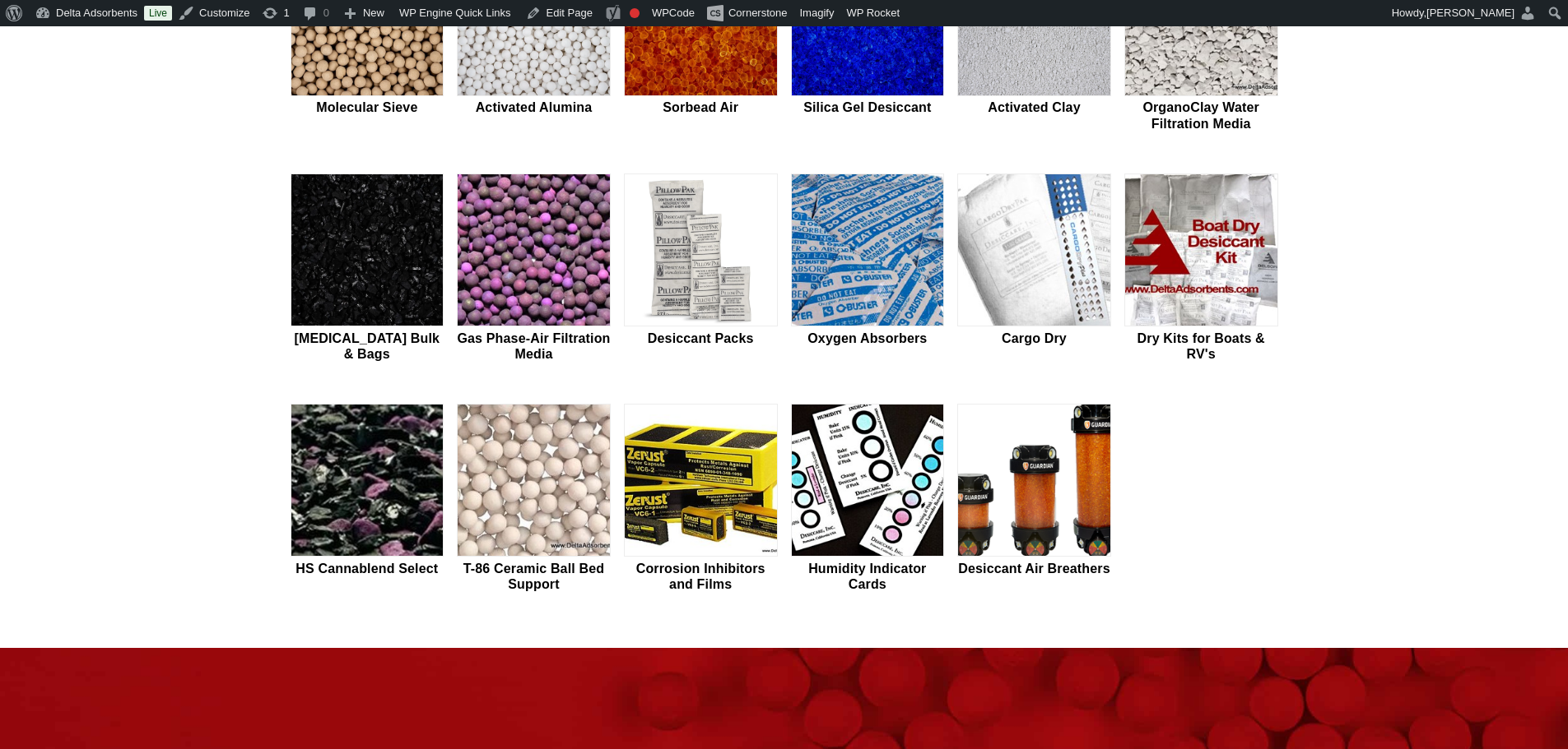
scroll to position [603, 0]
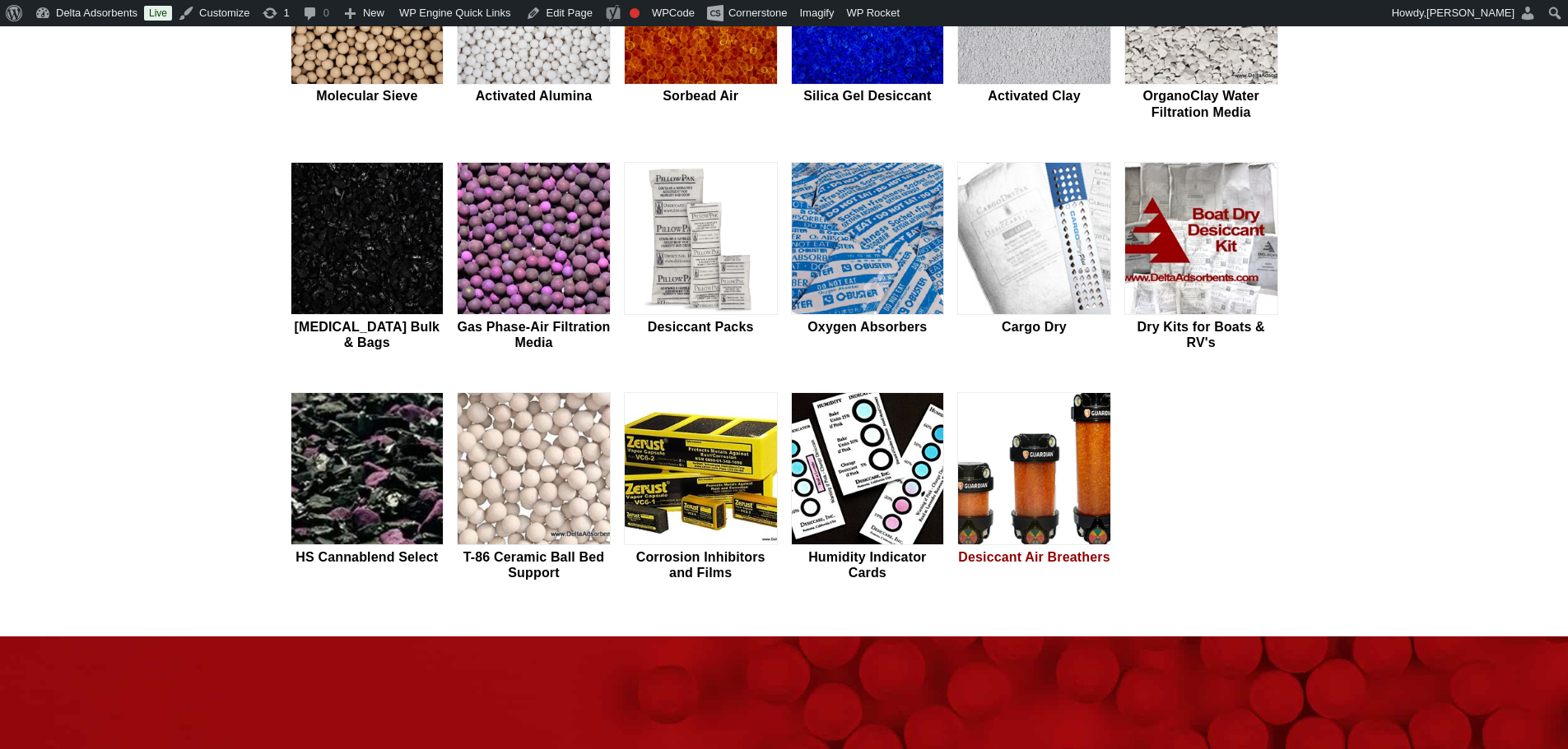
click at [1006, 459] on img at bounding box center [1034, 470] width 152 height 153
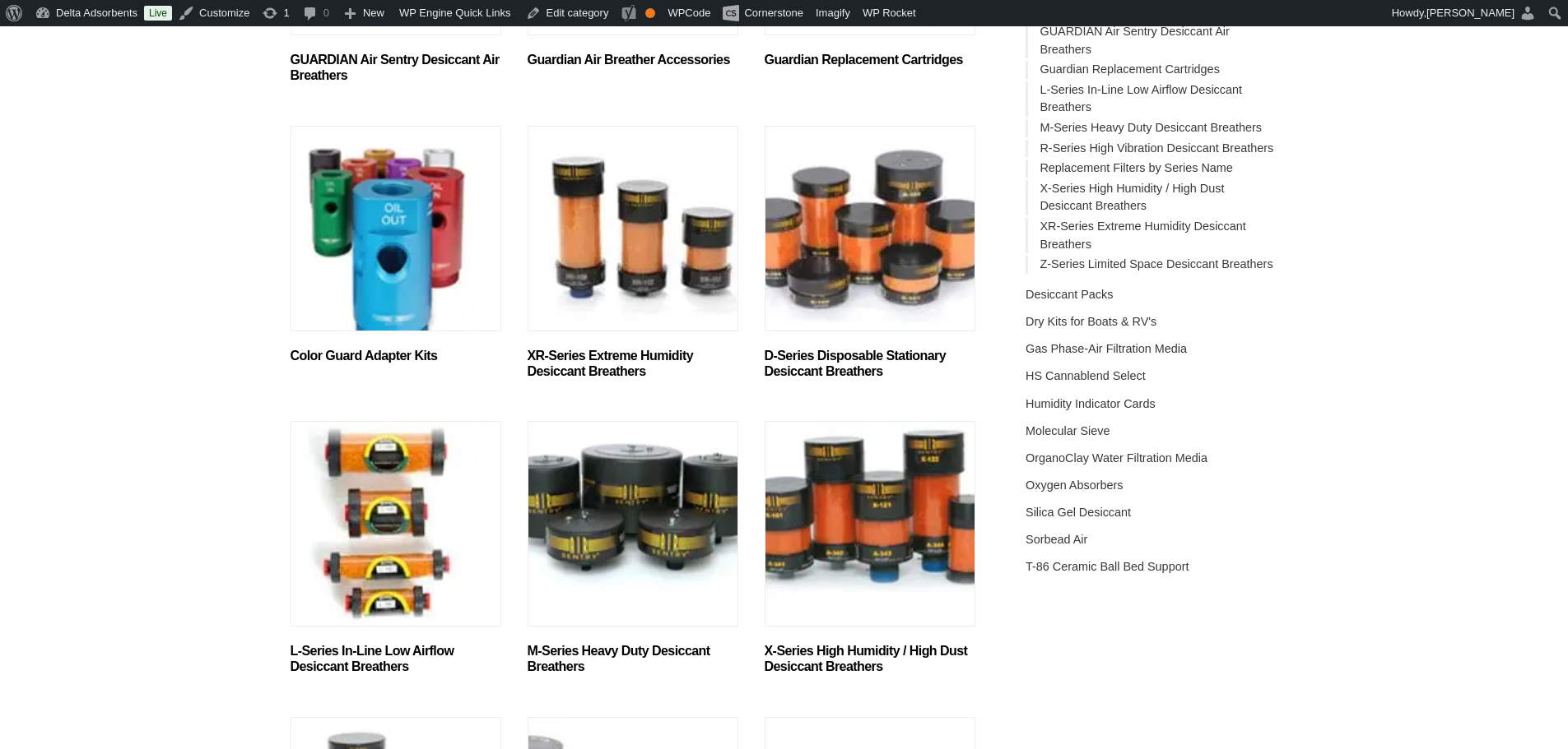
scroll to position [603, 0]
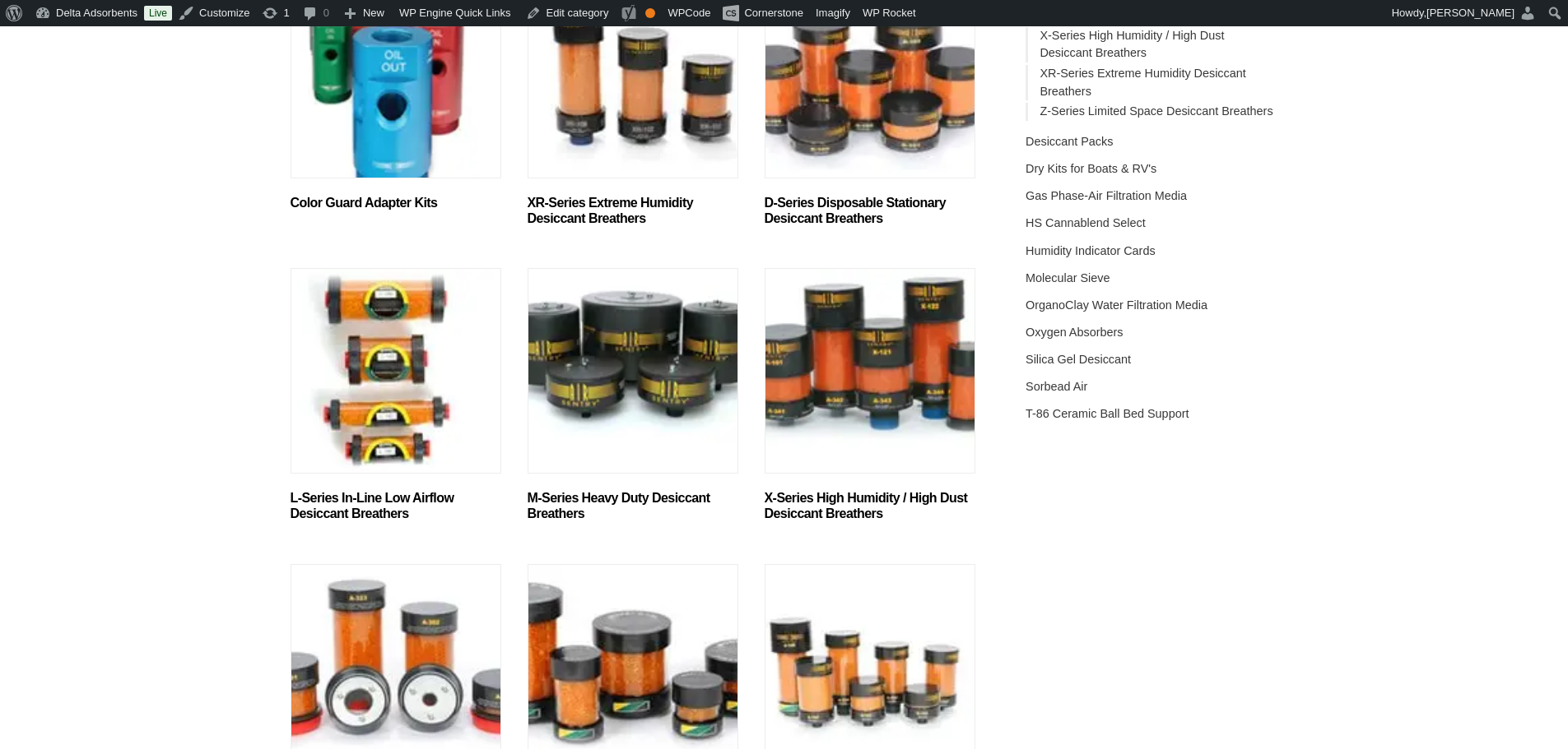
click at [659, 156] on img "Visit product category XR-Series Extreme Humidity Desiccant Breathers" at bounding box center [633, 76] width 211 height 206
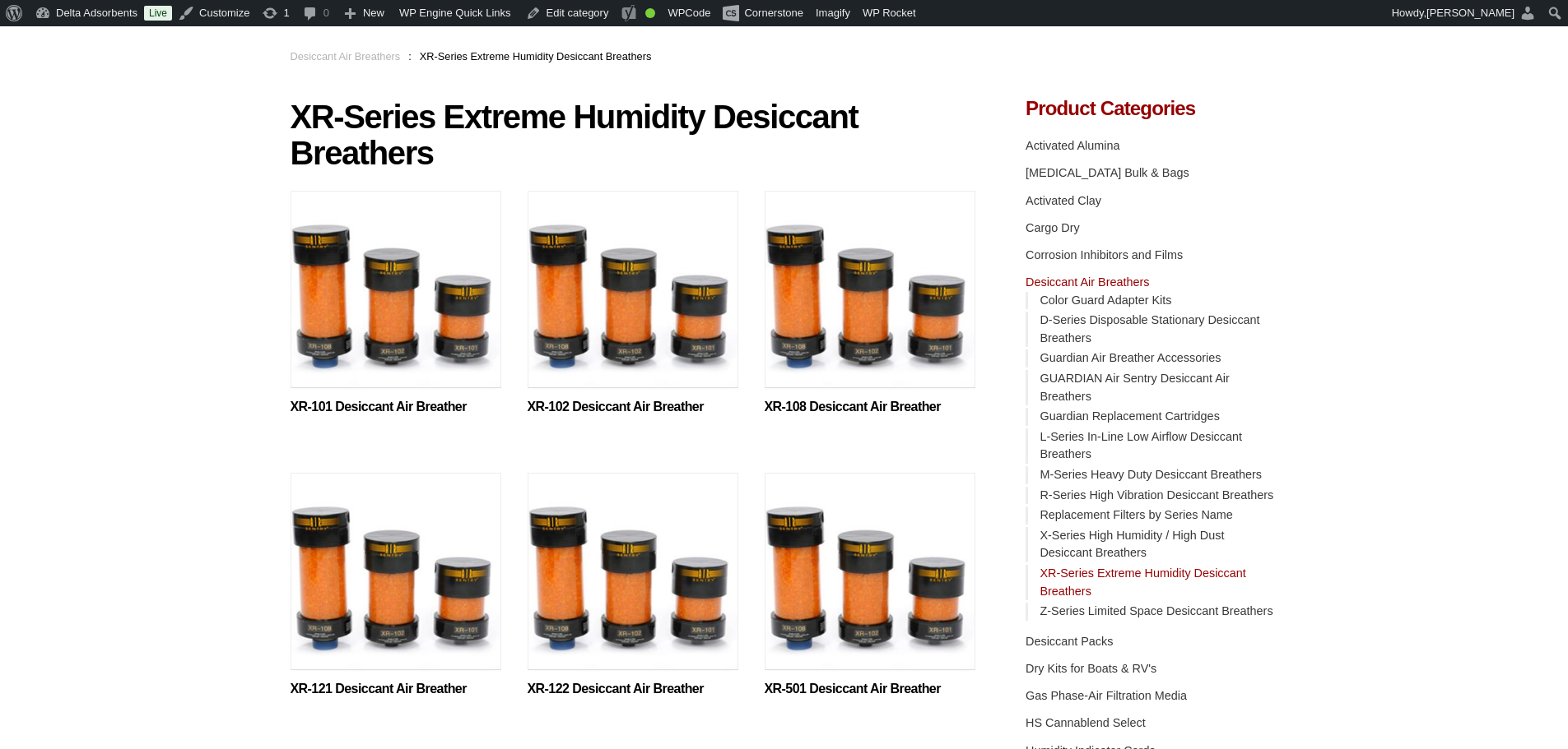
scroll to position [385, 0]
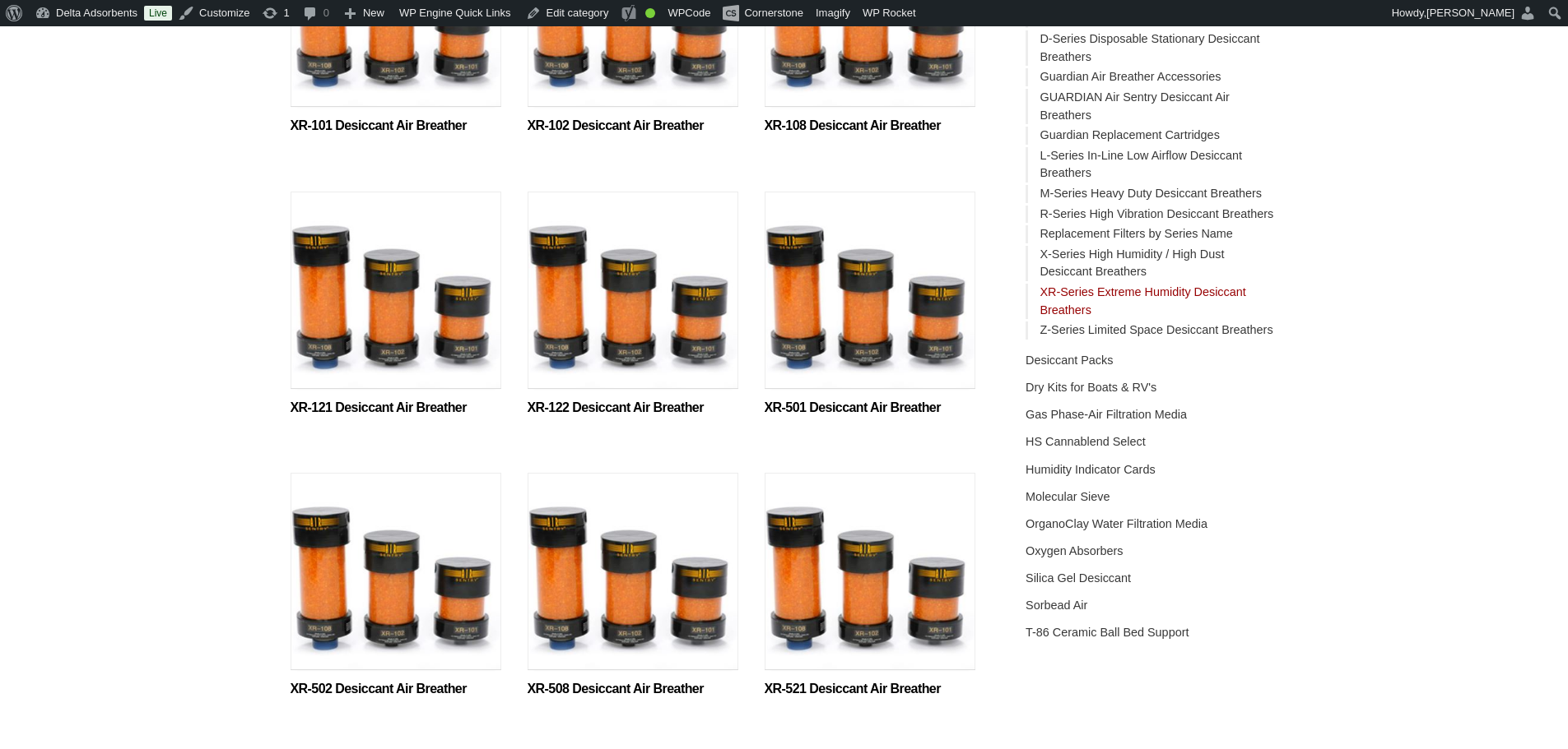
click at [874, 344] on img at bounding box center [870, 294] width 211 height 206
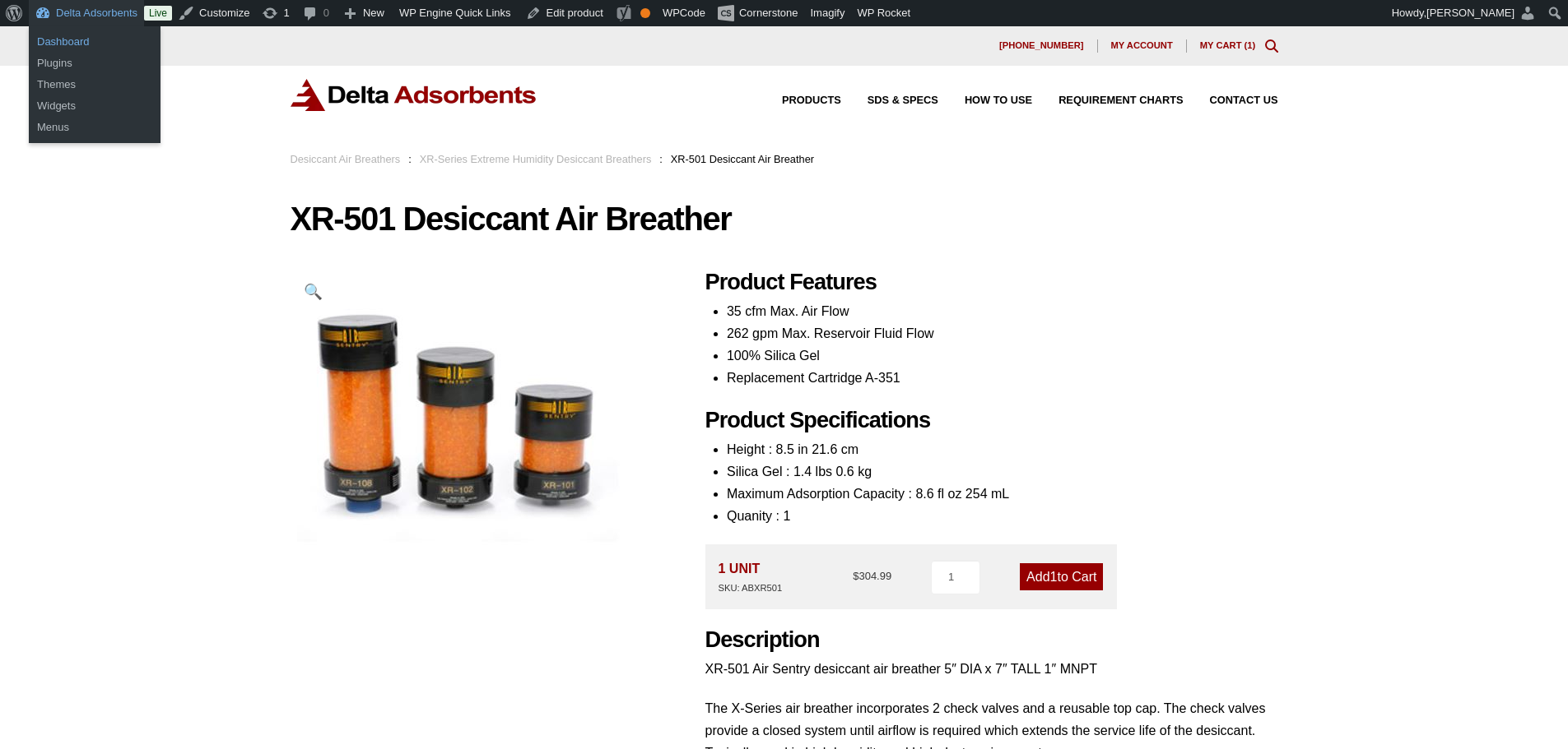
click at [85, 41] on link "Dashboard" at bounding box center [95, 41] width 131 height 21
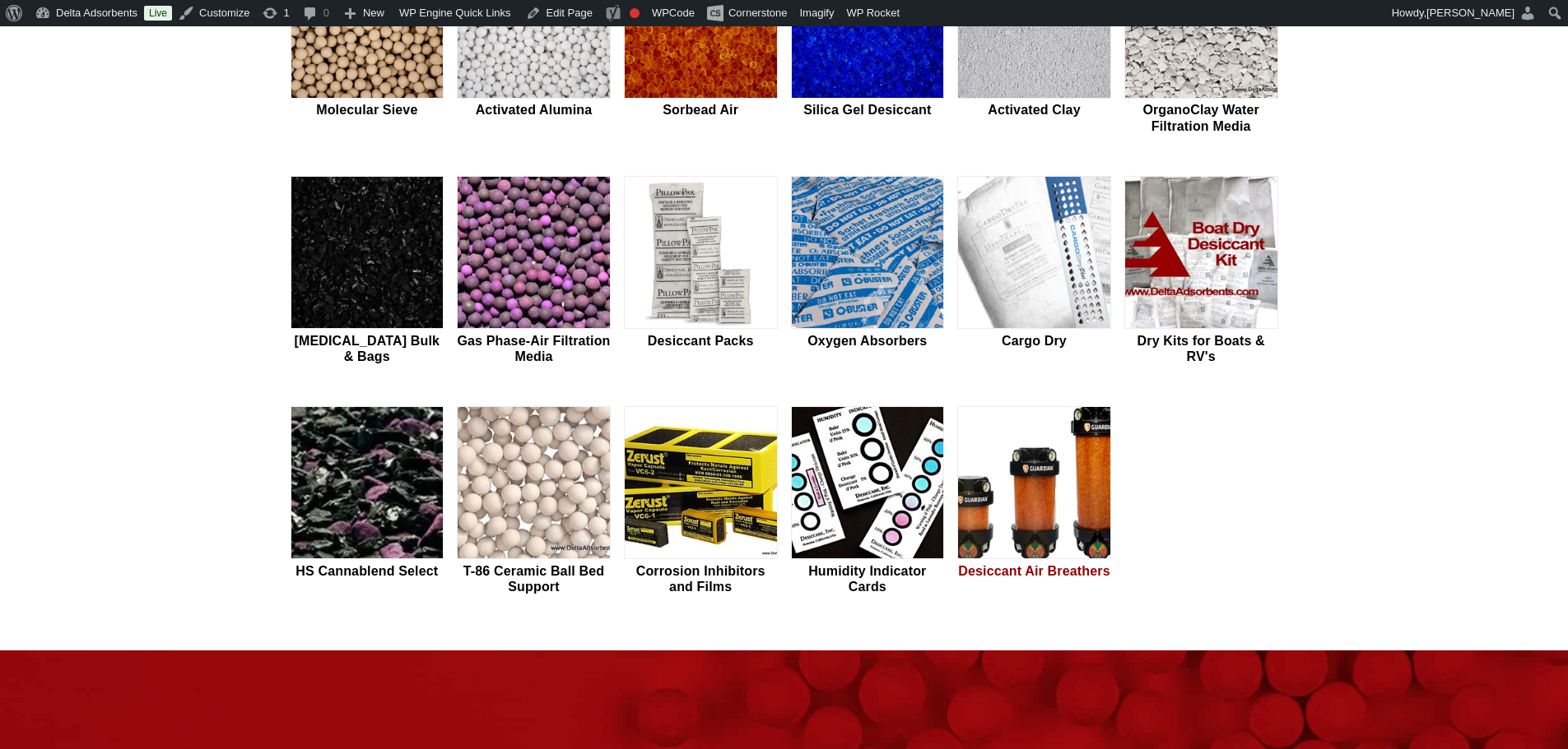
scroll to position [658, 0]
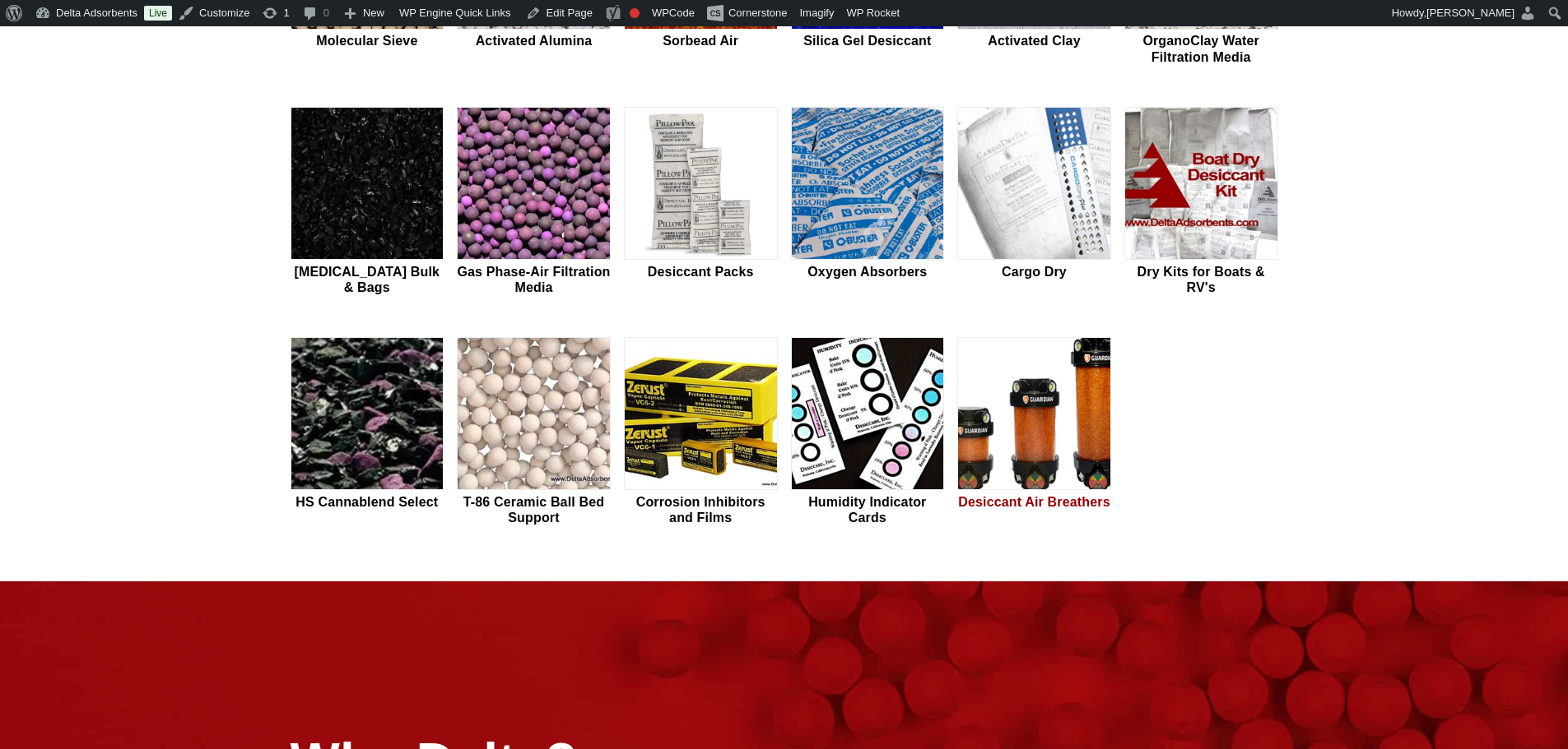
click at [1037, 429] on img at bounding box center [1034, 415] width 152 height 153
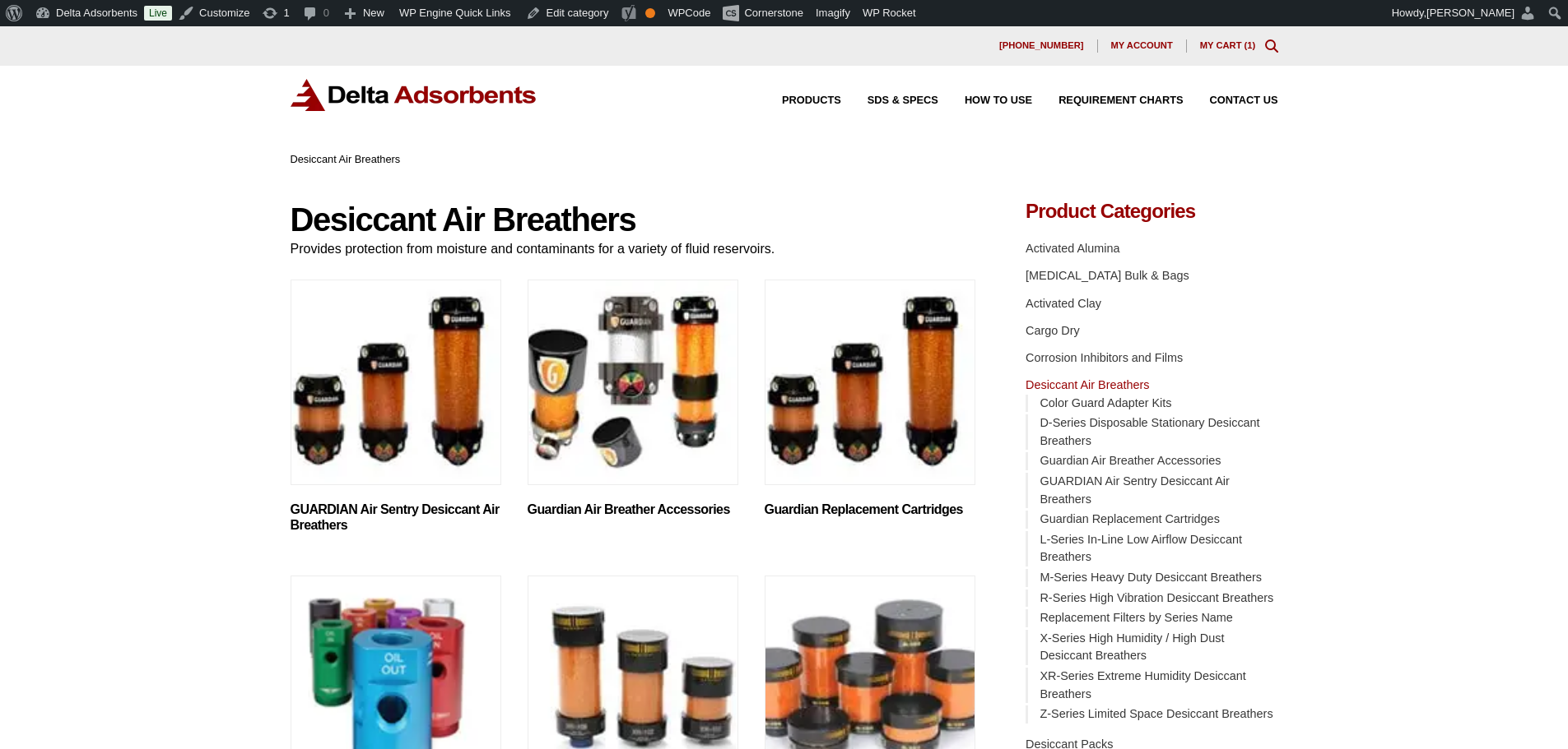
click at [478, 103] on img at bounding box center [414, 95] width 247 height 32
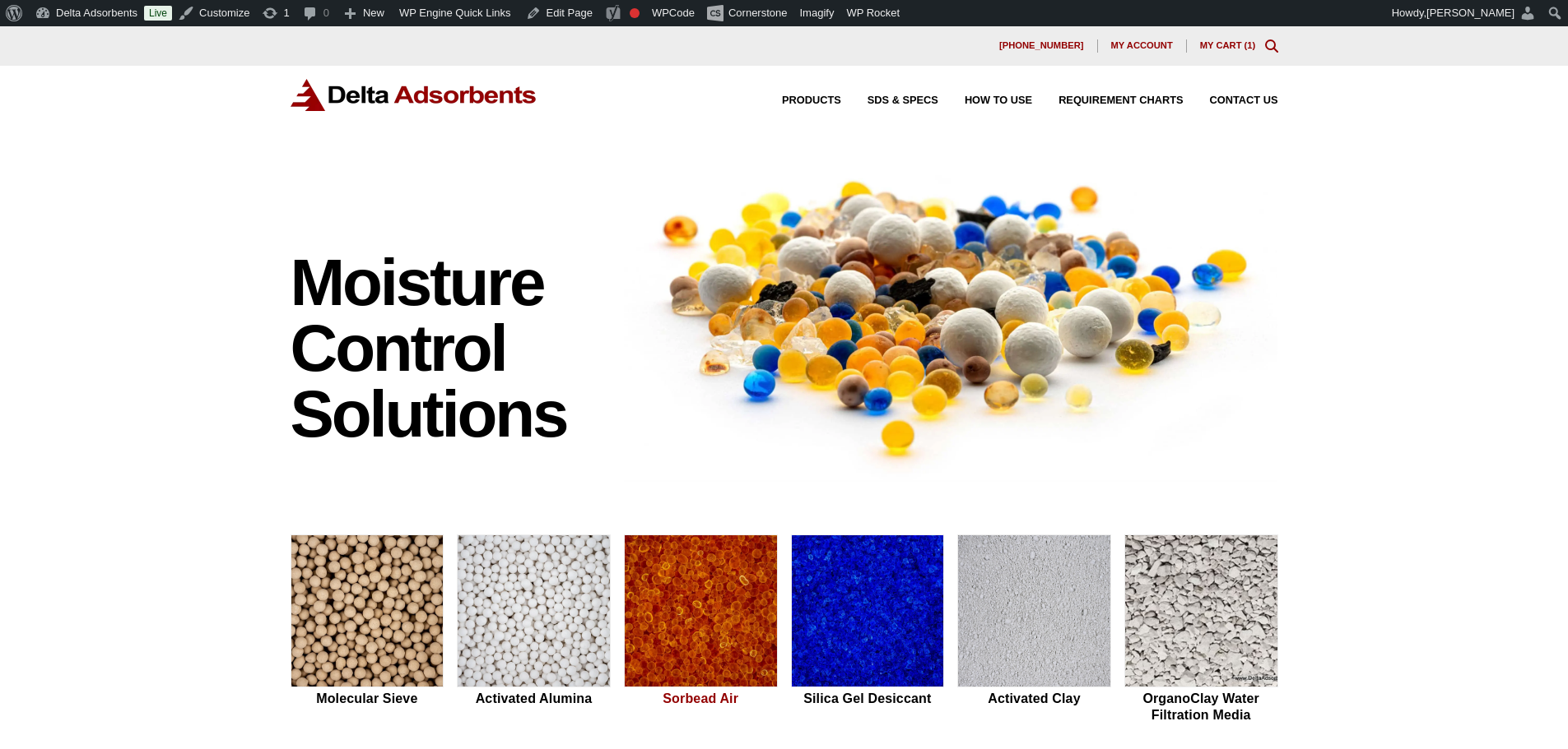
click at [722, 589] on img at bounding box center [700, 612] width 152 height 153
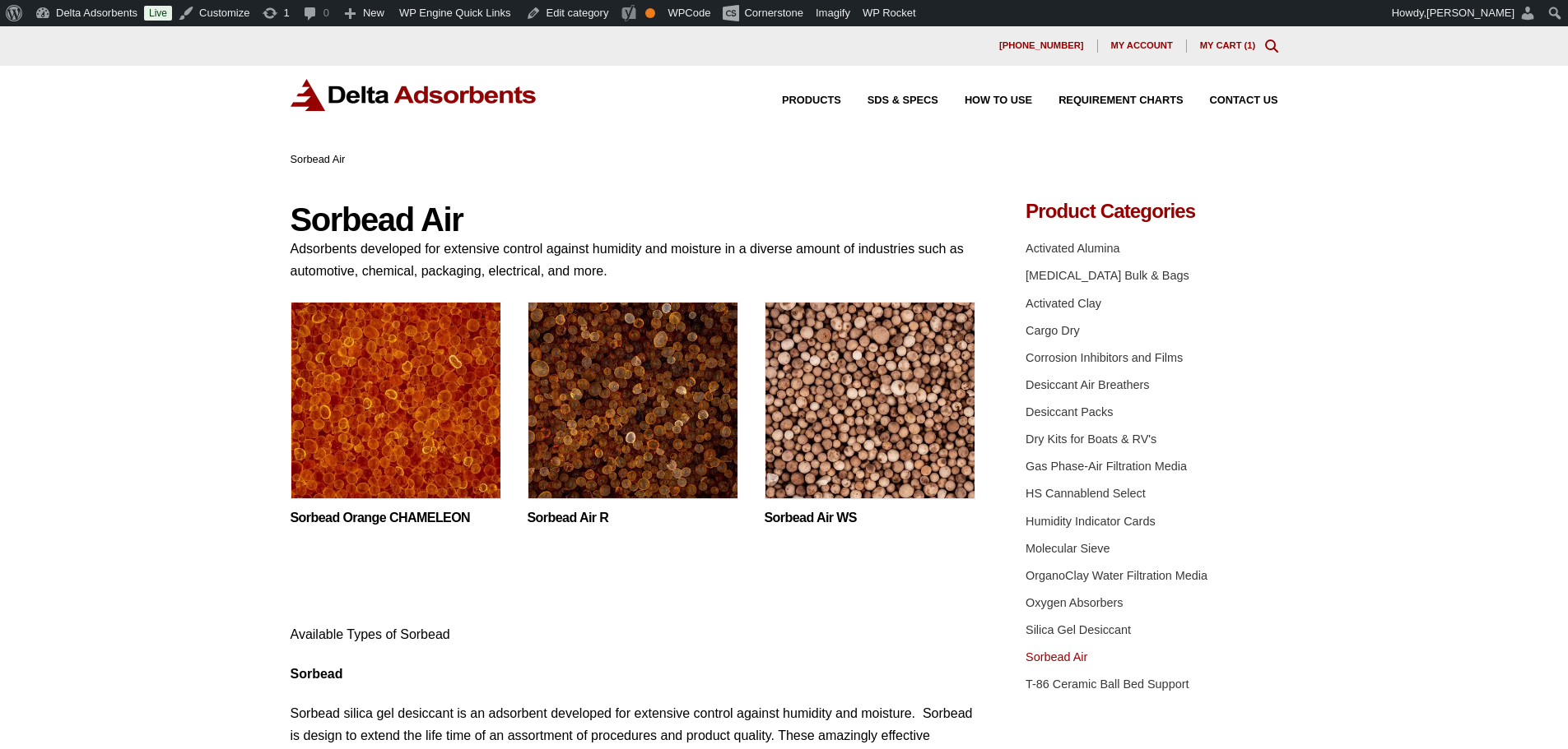
click at [305, 391] on img at bounding box center [396, 405] width 211 height 206
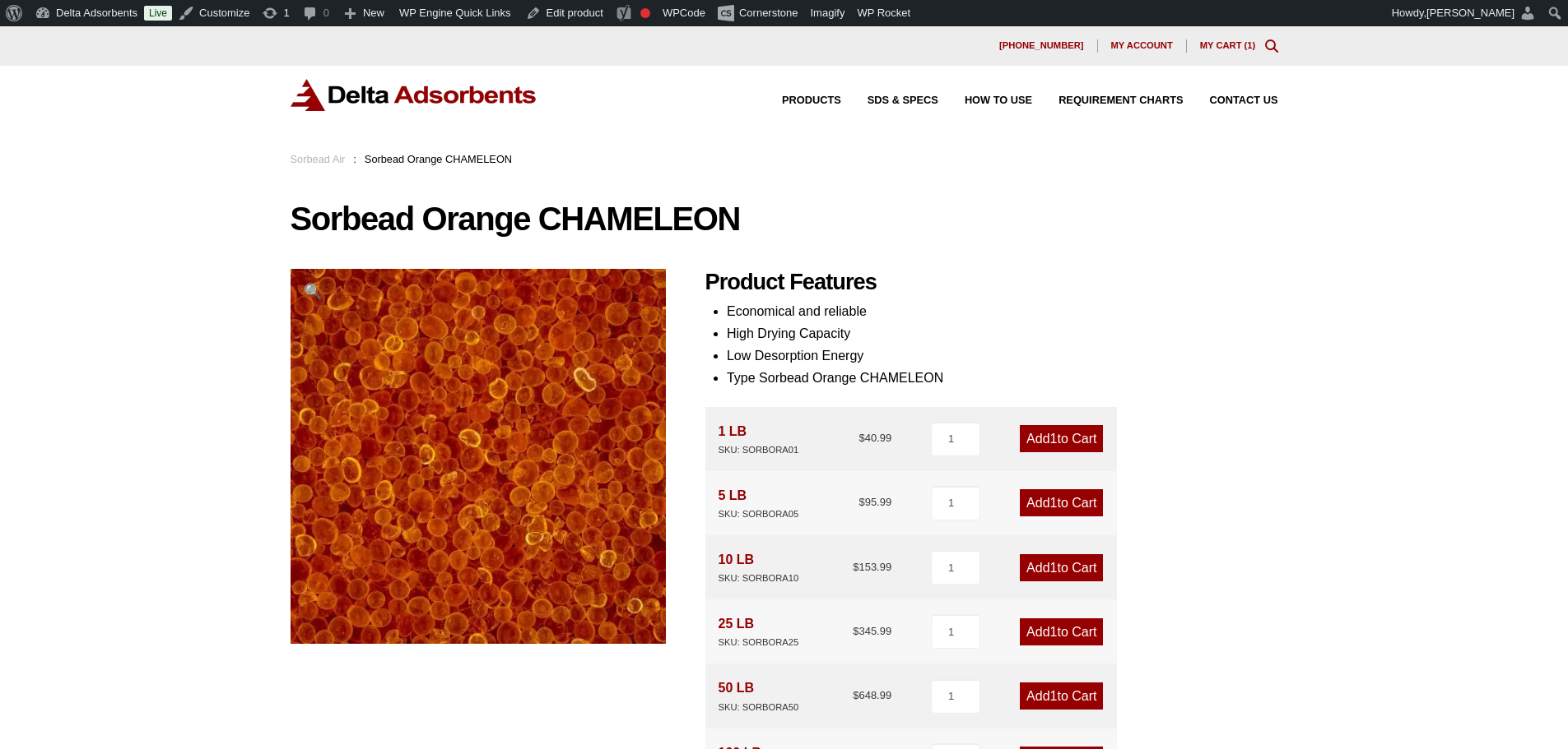
click at [377, 73] on div "Products SDS & SPECS How to Use Requirement Charts Contact Us" at bounding box center [784, 108] width 1568 height 85
click at [387, 87] on img at bounding box center [414, 95] width 247 height 32
